Goal: Task Accomplishment & Management: Complete application form

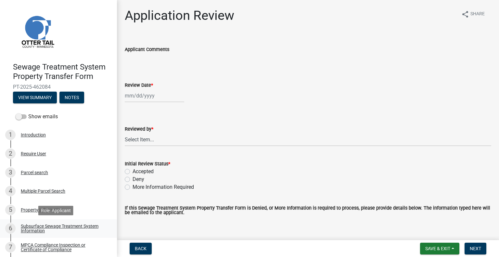
click at [82, 223] on link "6 Subsurface Sewage Treatment System Information" at bounding box center [58, 228] width 117 height 19
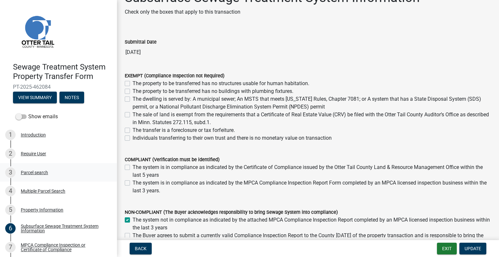
scroll to position [33, 0]
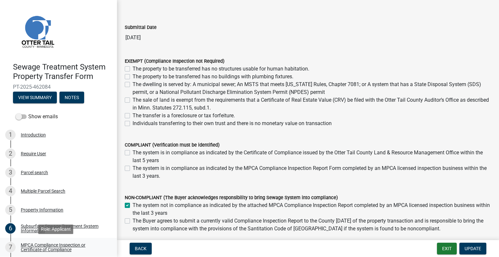
click at [68, 244] on div "MPCA Compliance Inspection or Certificate of Compliance" at bounding box center [64, 247] width 86 height 9
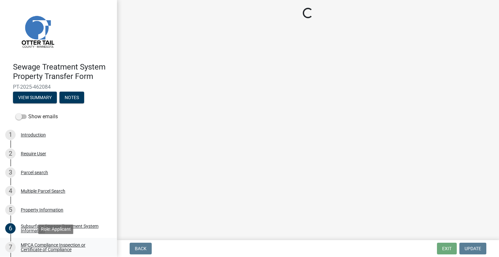
scroll to position [0, 0]
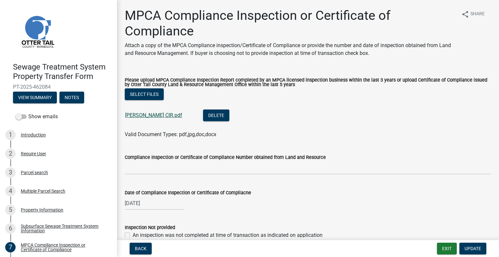
click at [143, 114] on link "[PERSON_NAME] CIR.pdf" at bounding box center [153, 115] width 57 height 6
click at [54, 186] on div "4 Multiple Parcel Search" at bounding box center [55, 191] width 101 height 10
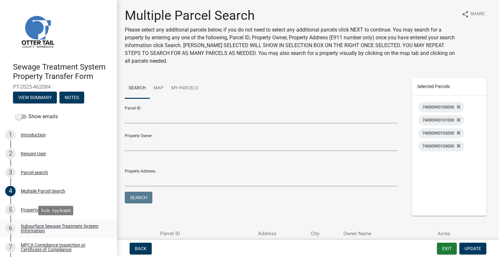
click at [58, 223] on link "6 Subsurface Sewage Treatment System Information" at bounding box center [58, 228] width 117 height 19
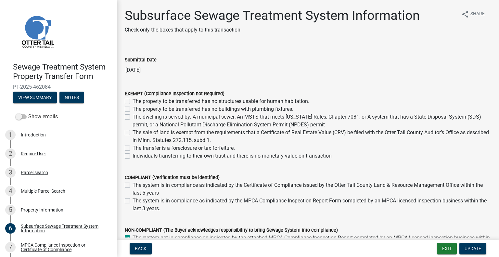
click at [129, 200] on div "The system is in compliance as indicated by the MPCA Compliance Inspection Repo…" at bounding box center [308, 205] width 367 height 16
click at [133, 200] on label "The system is in compliance as indicated by the MPCA Compliance Inspection Repo…" at bounding box center [312, 205] width 359 height 16
click at [133, 200] on input "The system is in compliance as indicated by the MPCA Compliance Inspection Repo…" at bounding box center [135, 199] width 4 height 4
checkbox input "true"
checkbox input "false"
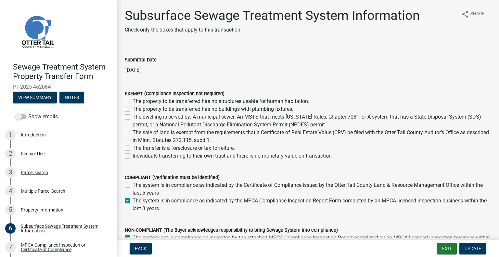
checkbox input "true"
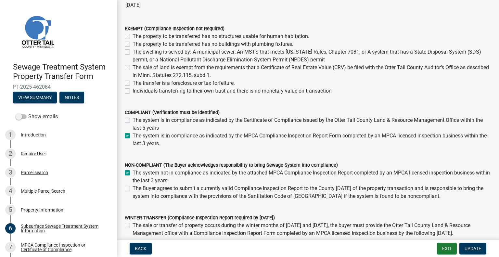
click at [133, 174] on label "The system not in compliance as indicated by the attached MPCA Compliance Inspe…" at bounding box center [312, 177] width 359 height 16
click at [133, 173] on input "The system not in compliance as indicated by the attached MPCA Compliance Inspe…" at bounding box center [135, 171] width 4 height 4
checkbox input "false"
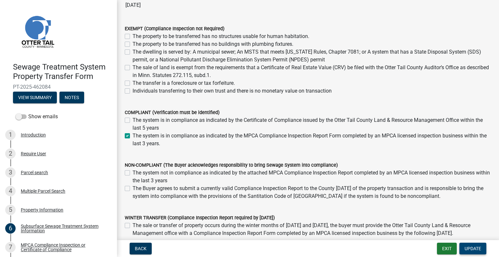
click at [471, 249] on span "Update" at bounding box center [473, 248] width 17 height 5
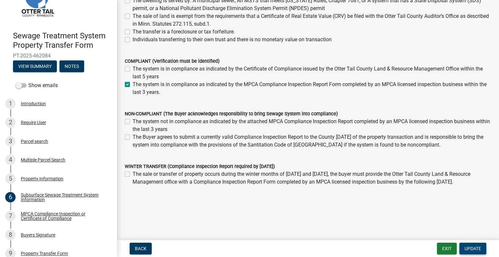
scroll to position [61, 0]
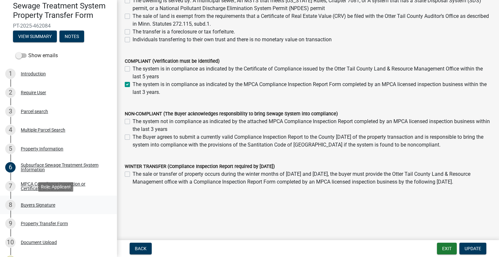
click at [64, 199] on link "8 Buyers Signature" at bounding box center [58, 205] width 117 height 19
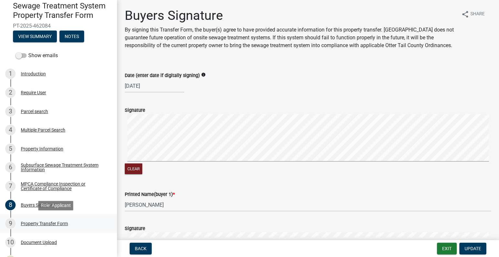
click at [63, 221] on div "9 Property Transfer Form" at bounding box center [55, 223] width 101 height 10
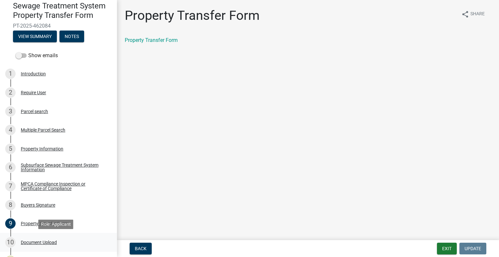
drag, startPoint x: 49, startPoint y: 241, endPoint x: 55, endPoint y: 235, distance: 8.7
click at [49, 241] on div "Document Upload" at bounding box center [39, 242] width 36 height 5
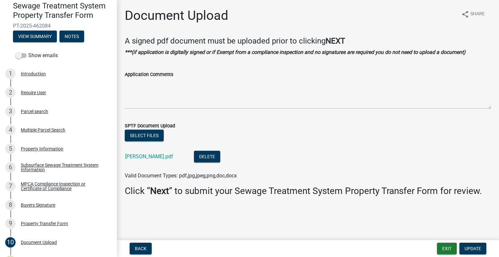
scroll to position [93, 0]
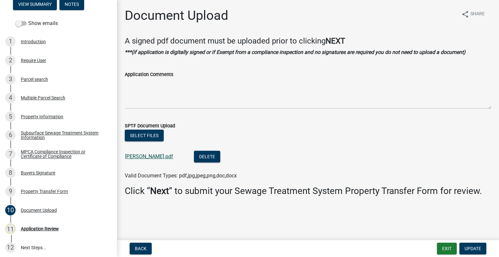
click at [138, 156] on link "[PERSON_NAME].pdf" at bounding box center [149, 156] width 48 height 6
click at [50, 138] on div "Subsurface Sewage Treatment System Information" at bounding box center [64, 135] width 86 height 9
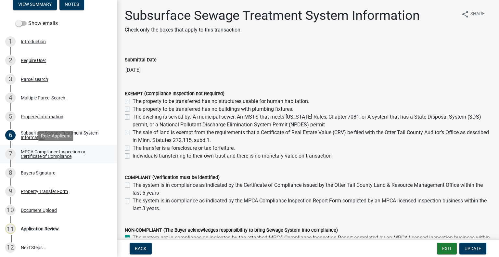
click at [77, 152] on div "MPCA Compliance Inspection or Certificate of Compliance" at bounding box center [64, 154] width 86 height 9
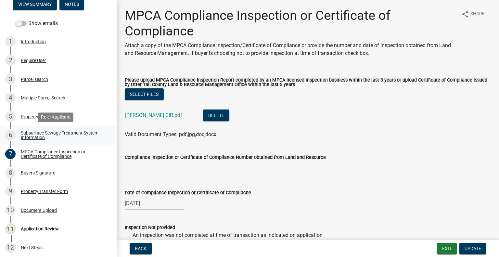
click at [80, 132] on div "Subsurface Sewage Treatment System Information" at bounding box center [64, 135] width 86 height 9
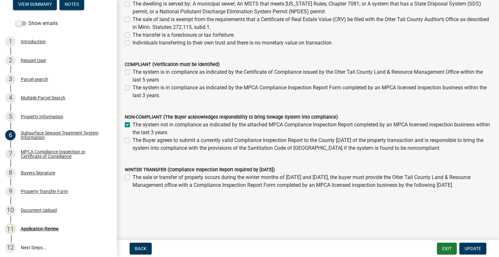
scroll to position [116, 0]
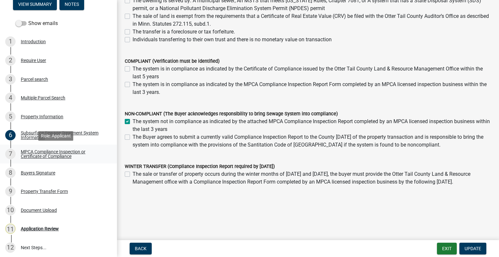
click at [77, 146] on link "7 MPCA Compliance Inspection or Certificate of Compliance" at bounding box center [58, 154] width 117 height 19
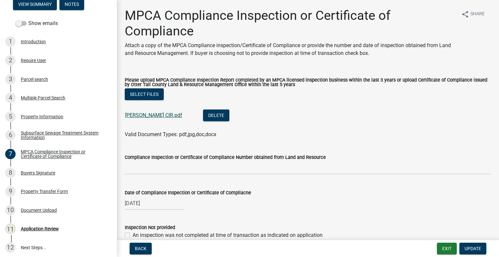
click at [148, 116] on link "[PERSON_NAME] CIR.pdf" at bounding box center [153, 115] width 57 height 6
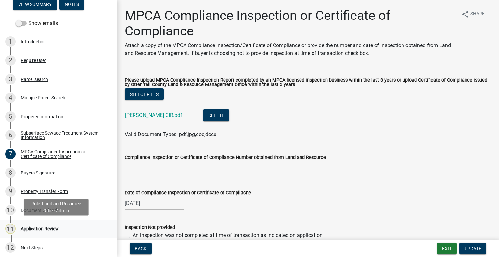
click at [60, 233] on div "11 Application Review" at bounding box center [55, 229] width 101 height 10
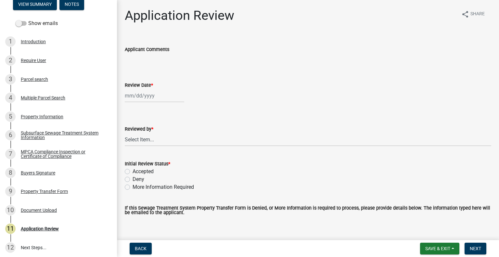
click at [151, 97] on div at bounding box center [154, 95] width 59 height 13
select select "8"
select select "2025"
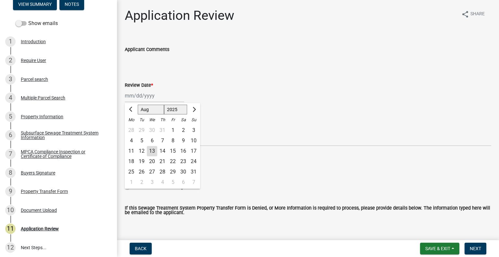
click at [154, 150] on div "13" at bounding box center [152, 151] width 10 height 10
type input "[DATE]"
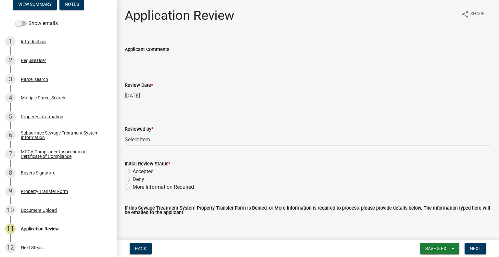
click at [156, 144] on select "Select Item... [PERSON_NAME] [PERSON_NAME] [PERSON_NAME] [PERSON_NAME] [PERSON_…" at bounding box center [308, 139] width 367 height 13
click at [125, 133] on select "Select Item... [PERSON_NAME] [PERSON_NAME] [PERSON_NAME] [PERSON_NAME] [PERSON_…" at bounding box center [308, 139] width 367 height 13
select select "2217fab6-25d2-4df2-8e35-18ddd05e0fe8"
click at [159, 185] on label "More Information Required" at bounding box center [163, 187] width 61 height 8
click at [137, 185] on input "More Information Required" at bounding box center [135, 185] width 4 height 4
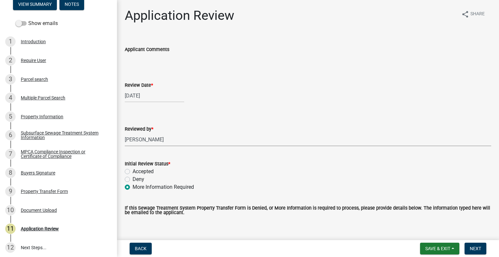
radio input "true"
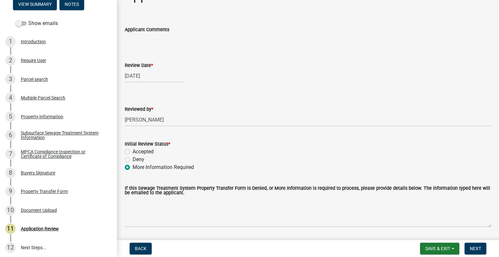
scroll to position [33, 0]
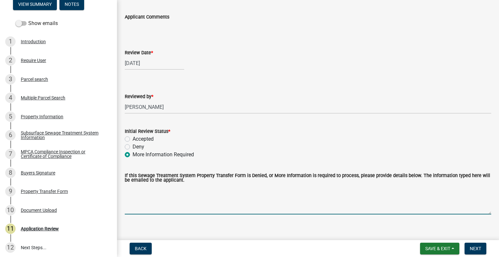
click at [181, 210] on textarea "If this Sewage Treatment System Property Transfer Form is Denied, or More Infor…" at bounding box center [308, 199] width 367 height 31
type textarea "t"
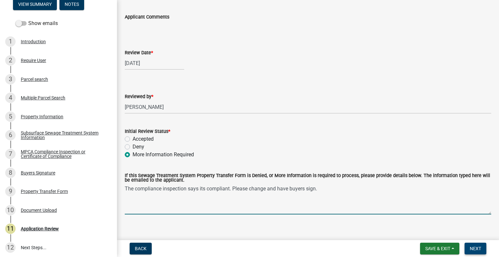
type textarea "The compliance inspection says its compliant. Please change and have buyers sig…"
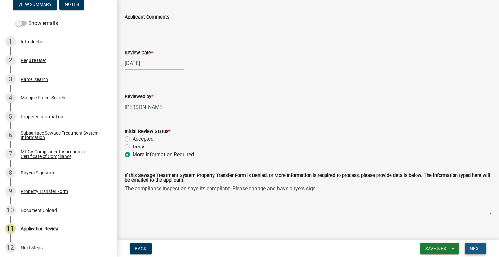
click at [471, 247] on span "Next" at bounding box center [475, 248] width 11 height 5
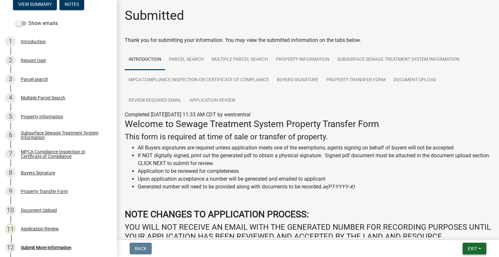
click at [473, 251] on span "Exit" at bounding box center [472, 248] width 9 height 5
click at [463, 230] on button "Save & Exit" at bounding box center [461, 232] width 52 height 16
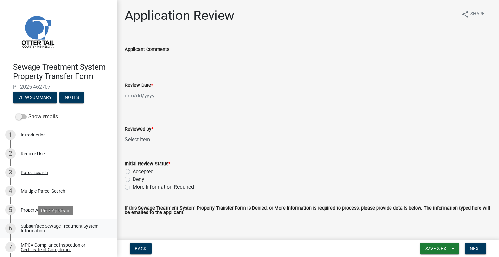
click at [64, 222] on link "6 Subsurface Sewage Treatment System Information" at bounding box center [58, 228] width 117 height 19
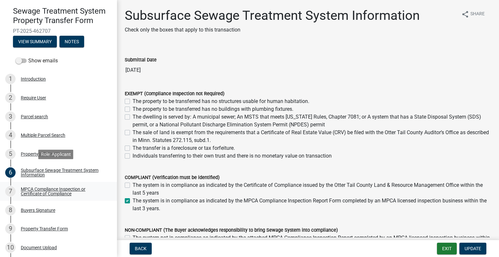
scroll to position [56, 0]
click at [72, 194] on div "MPCA Compliance Inspection or Certificate of Compliance" at bounding box center [64, 191] width 86 height 9
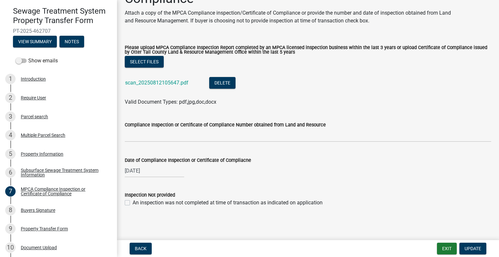
scroll to position [33, 0]
click at [173, 82] on link "scan_20250812105647.pdf" at bounding box center [156, 82] width 63 height 6
click at [59, 204] on link "8 Buyers Signature" at bounding box center [58, 210] width 117 height 19
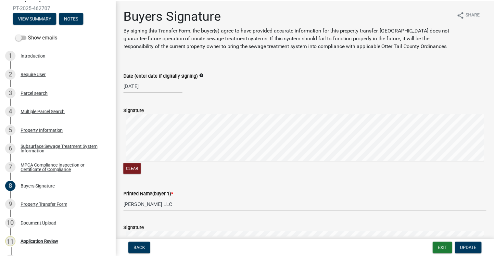
scroll to position [96, 0]
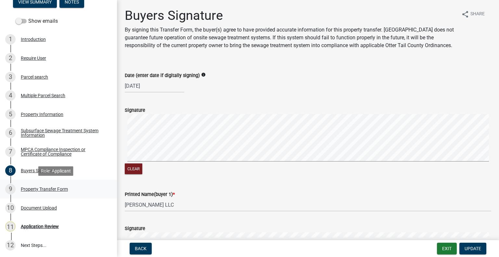
click at [71, 185] on div "9 Property Transfer Form" at bounding box center [55, 189] width 101 height 10
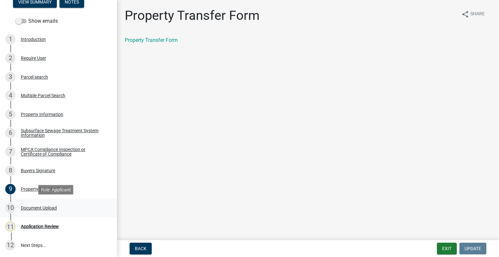
click at [46, 206] on div "Document Upload" at bounding box center [39, 208] width 36 height 5
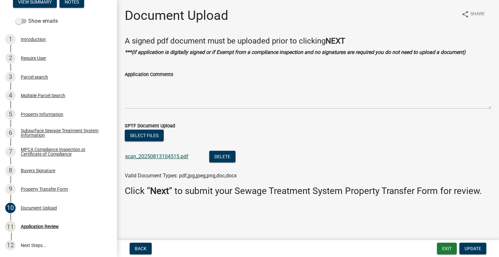
click at [150, 156] on link "scan_20250813104515.pdf" at bounding box center [156, 156] width 63 height 6
click at [28, 72] on div "3 Parcel search" at bounding box center [55, 77] width 101 height 10
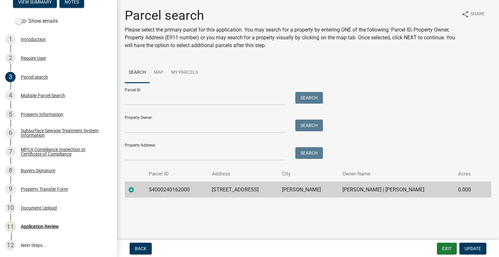
click at [170, 191] on td "54000240162000" at bounding box center [176, 190] width 63 height 16
copy td "54000240162000"
click at [68, 231] on div "11 Application Review" at bounding box center [55, 226] width 101 height 10
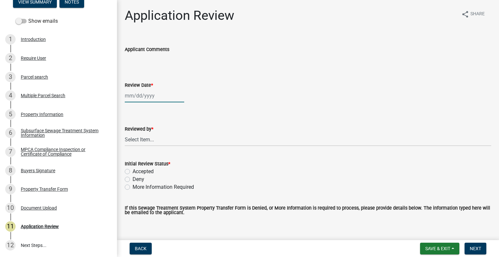
click at [164, 97] on div at bounding box center [154, 95] width 59 height 13
select select "8"
select select "2025"
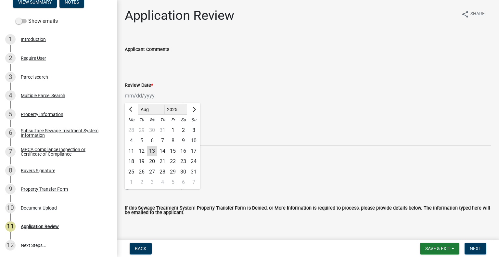
click at [155, 150] on div "13" at bounding box center [152, 151] width 10 height 10
type input "[DATE]"
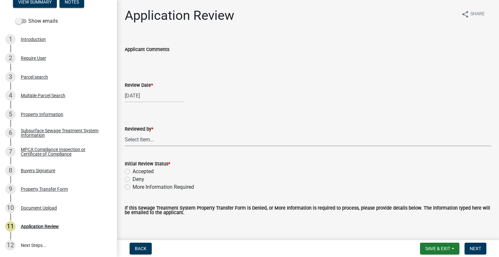
drag, startPoint x: 156, startPoint y: 145, endPoint x: 155, endPoint y: 141, distance: 4.0
click at [156, 145] on select "Select Item... [PERSON_NAME] [PERSON_NAME] [PERSON_NAME] [PERSON_NAME] [PERSON_…" at bounding box center [308, 139] width 367 height 13
click at [125, 133] on select "Select Item... [PERSON_NAME] [PERSON_NAME] [PERSON_NAME] [PERSON_NAME] [PERSON_…" at bounding box center [308, 139] width 367 height 13
select select "2217fab6-25d2-4df2-8e35-18ddd05e0fe8"
click at [145, 170] on label "Accepted" at bounding box center [143, 172] width 21 height 8
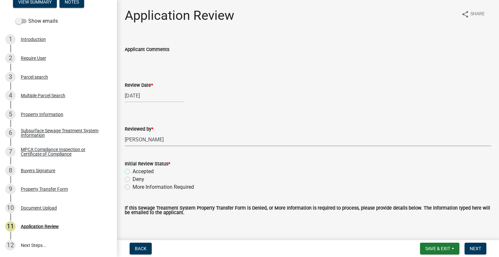
click at [137, 170] on input "Accepted" at bounding box center [135, 170] width 4 height 4
radio input "true"
click at [473, 247] on span "Next" at bounding box center [475, 248] width 11 height 5
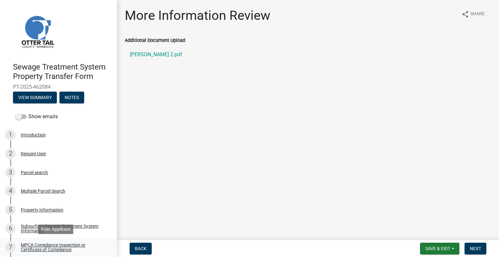
click at [76, 245] on div "MPCA Compliance Inspection or Certificate of Compliance" at bounding box center [64, 247] width 86 height 9
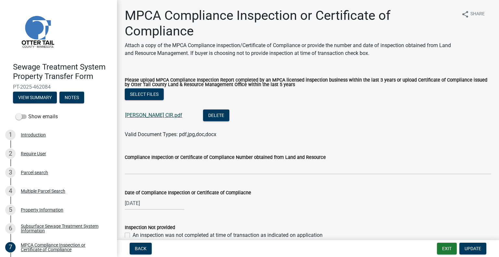
click at [150, 118] on link "[PERSON_NAME] CIR.pdf" at bounding box center [153, 115] width 57 height 6
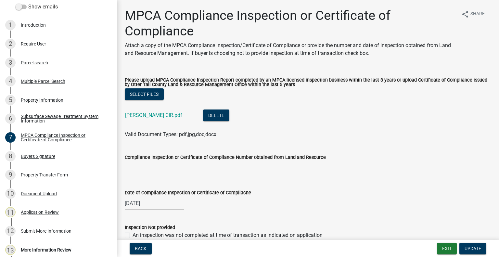
scroll to position [133, 0]
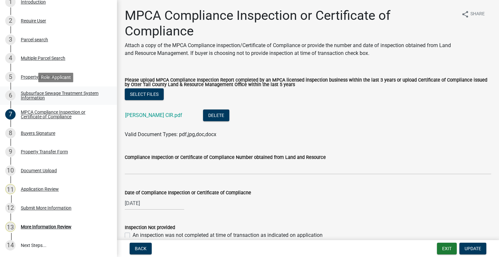
click at [78, 89] on link "6 Subsurface Sewage Treatment System Information" at bounding box center [58, 95] width 117 height 19
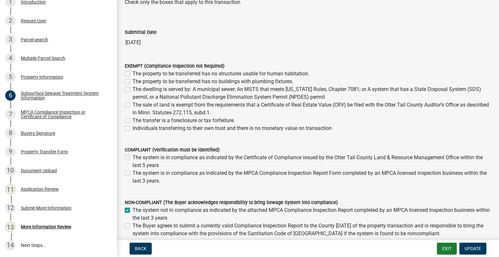
scroll to position [33, 0]
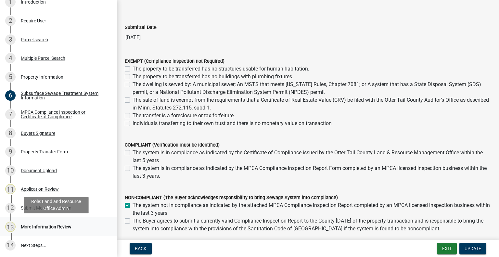
click at [73, 224] on div "13 More Information Review" at bounding box center [55, 227] width 101 height 10
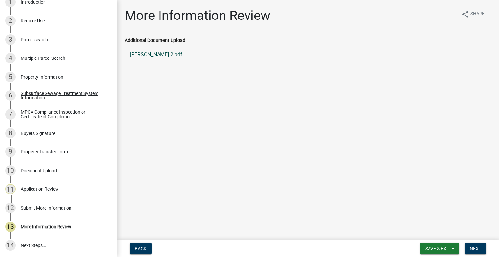
click at [147, 50] on link "gunkel 2.pdf" at bounding box center [308, 55] width 367 height 16
click at [65, 96] on div "Subsurface Sewage Treatment System Information" at bounding box center [64, 95] width 86 height 9
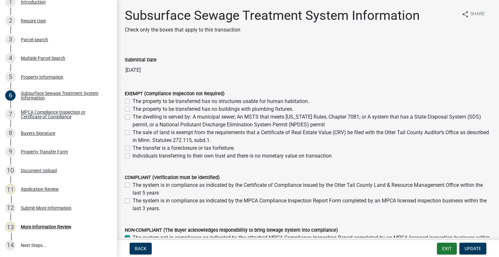
click at [133, 201] on label "The system is in compliance as indicated by the MPCA Compliance Inspection Repo…" at bounding box center [312, 205] width 359 height 16
click at [133, 201] on input "The system is in compliance as indicated by the MPCA Compliance Inspection Repo…" at bounding box center [135, 199] width 4 height 4
checkbox input "true"
checkbox input "false"
checkbox input "true"
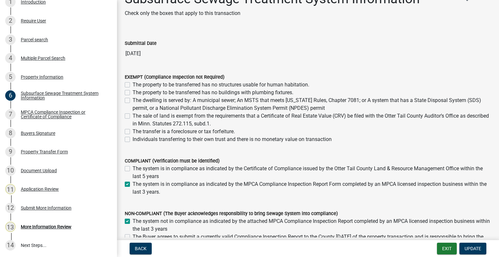
scroll to position [33, 0]
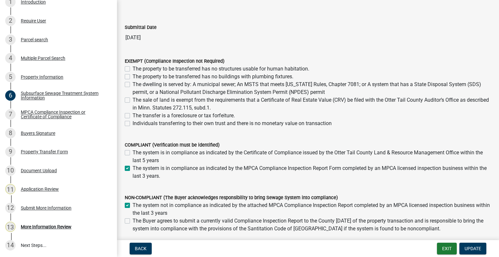
click at [133, 205] on label "The system not in compliance as indicated by the attached MPCA Compliance Inspe…" at bounding box center [312, 210] width 359 height 16
click at [133, 205] on input "The system not in compliance as indicated by the attached MPCA Compliance Inspe…" at bounding box center [135, 204] width 4 height 4
checkbox input "false"
click at [475, 249] on span "Update" at bounding box center [473, 248] width 17 height 5
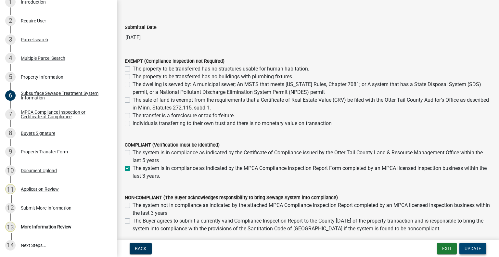
click at [477, 247] on span "Update" at bounding box center [473, 248] width 17 height 5
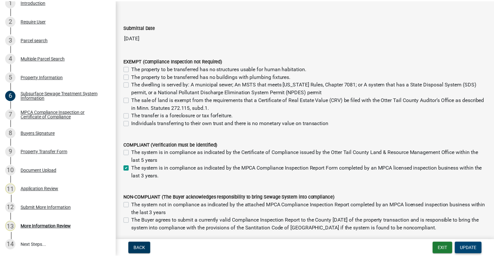
scroll to position [0, 0]
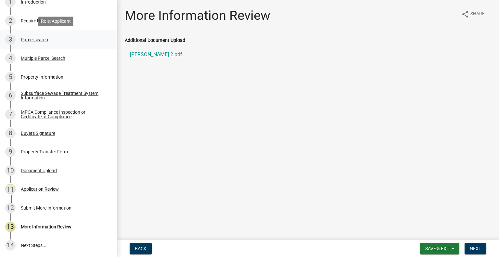
click at [43, 39] on div "Parcel search" at bounding box center [34, 39] width 27 height 5
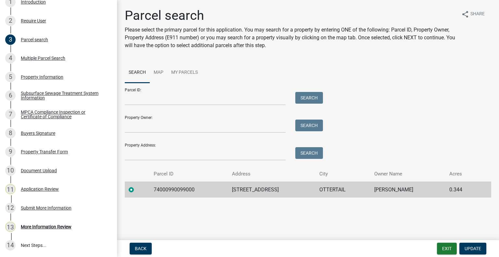
click at [179, 188] on td "74000990099000" at bounding box center [189, 190] width 78 height 16
copy td "74000990099000"
click at [59, 225] on div "More Information Review" at bounding box center [46, 227] width 51 height 5
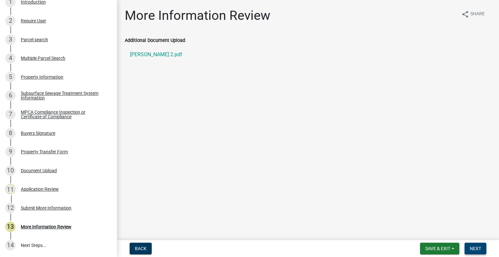
click at [486, 246] on button "Next" at bounding box center [476, 249] width 22 height 12
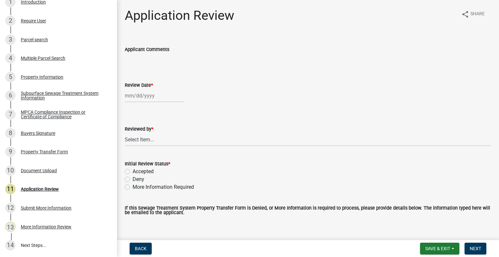
click at [155, 94] on div at bounding box center [154, 95] width 59 height 13
select select "8"
select select "2025"
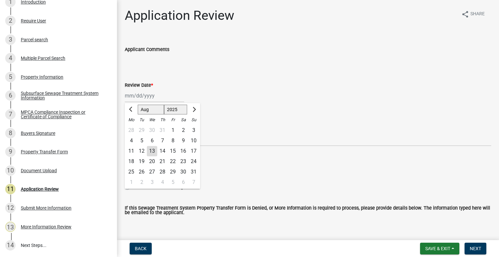
click at [153, 146] on div "13" at bounding box center [152, 151] width 10 height 10
type input "[DATE]"
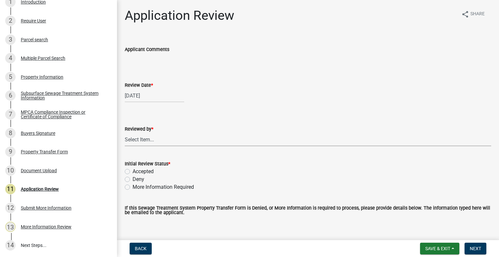
click at [153, 144] on select "Select Item... [PERSON_NAME] [PERSON_NAME] [PERSON_NAME] [PERSON_NAME] [PERSON_…" at bounding box center [308, 139] width 367 height 13
click at [125, 133] on select "Select Item... [PERSON_NAME] [PERSON_NAME] [PERSON_NAME] [PERSON_NAME] [PERSON_…" at bounding box center [308, 139] width 367 height 13
select select "2217fab6-25d2-4df2-8e35-18ddd05e0fe8"
click at [138, 170] on label "Accepted" at bounding box center [143, 172] width 21 height 8
click at [137, 170] on input "Accepted" at bounding box center [135, 170] width 4 height 4
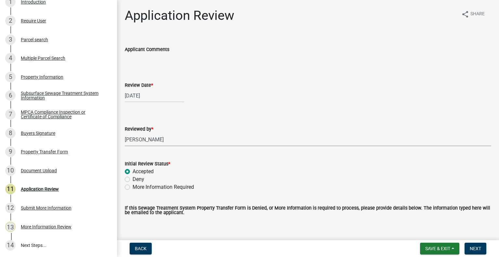
radio input "true"
click at [475, 248] on span "Next" at bounding box center [475, 248] width 11 height 5
